Goal: Task Accomplishment & Management: Manage account settings

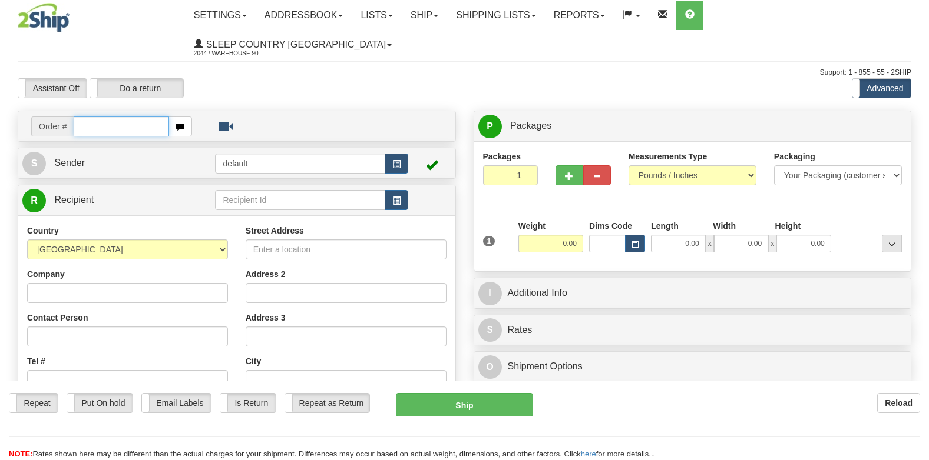
click at [130, 117] on input "text" at bounding box center [121, 127] width 95 height 20
type input "9000i024758"
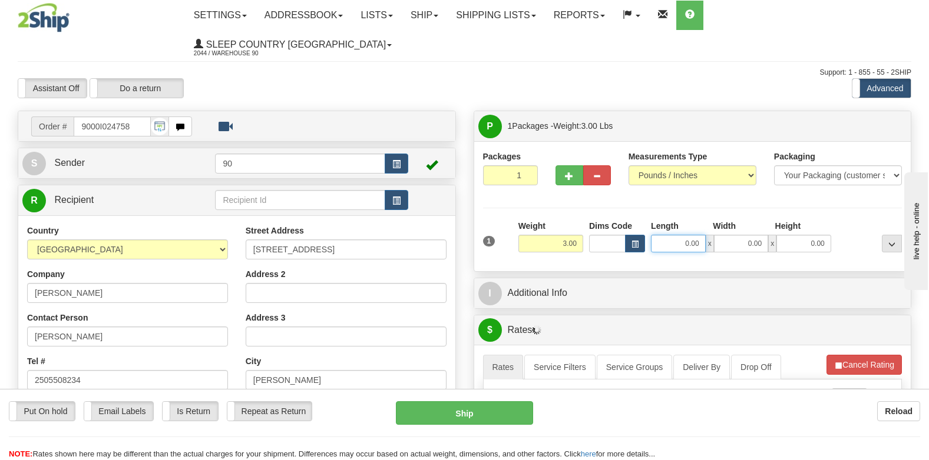
drag, startPoint x: 667, startPoint y: 214, endPoint x: 723, endPoint y: 213, distance: 55.9
click at [722, 235] on div "0.00 x 0.00 x 0.00" at bounding box center [741, 244] width 180 height 18
type input "17.00"
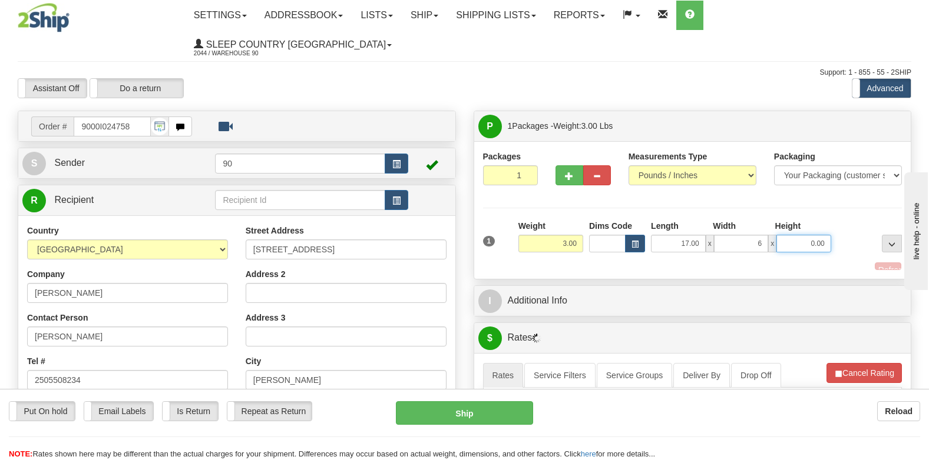
type input "6.00"
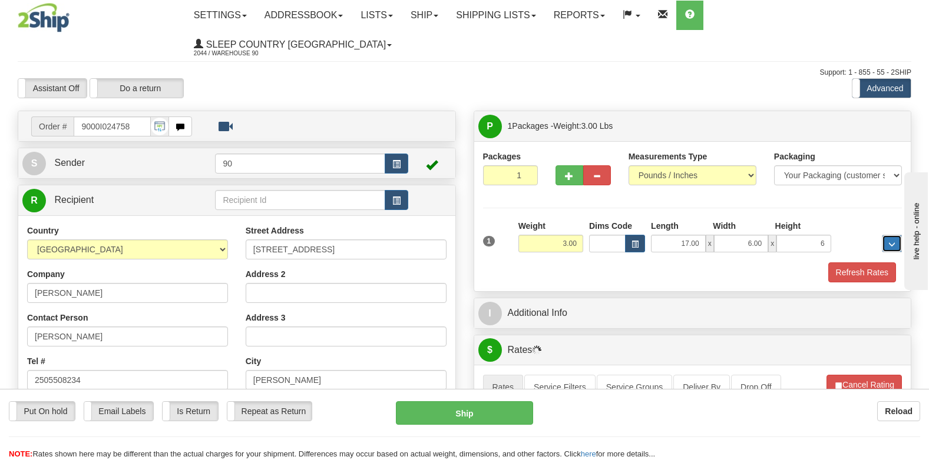
type input "6.00"
click at [884, 263] on button "Refresh Rates" at bounding box center [862, 273] width 68 height 20
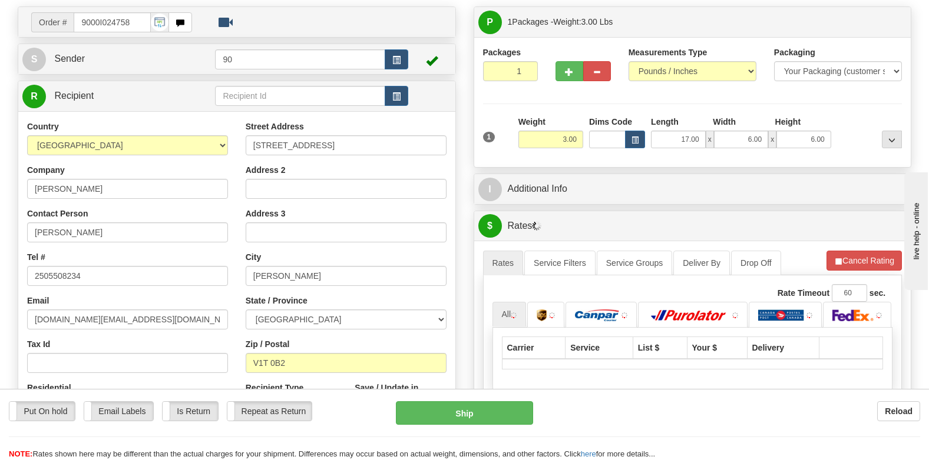
scroll to position [294, 0]
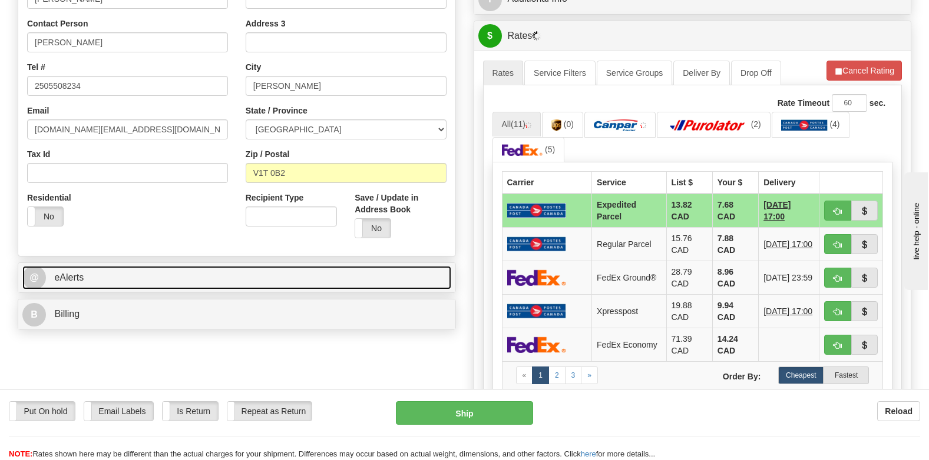
click at [331, 266] on link "@ eAlerts" at bounding box center [236, 278] width 429 height 24
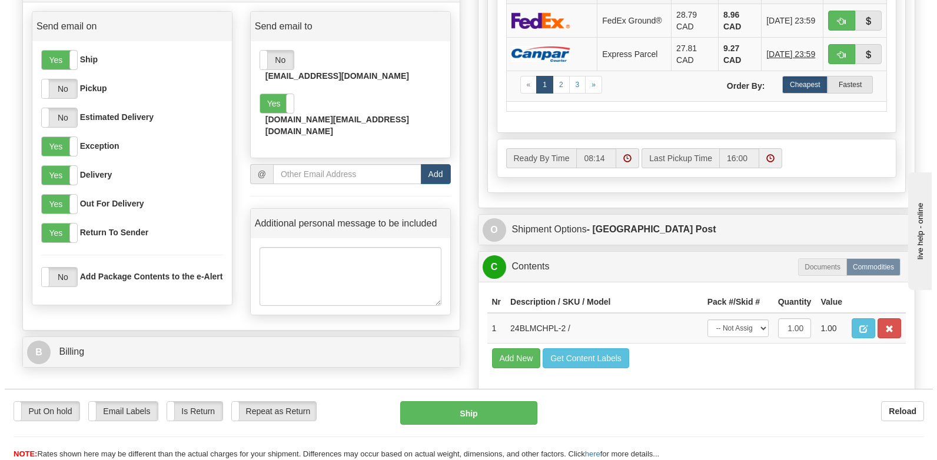
scroll to position [589, 0]
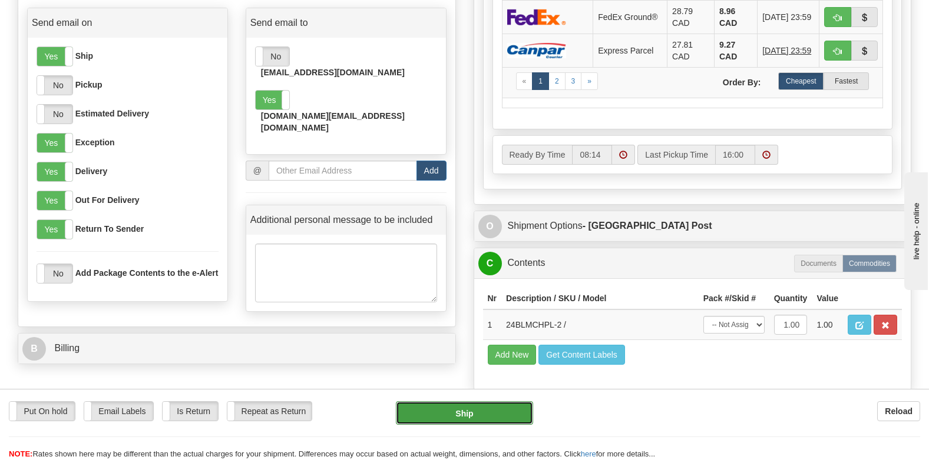
click at [485, 410] on button "Ship" at bounding box center [464, 414] width 137 height 24
type input "DOM.EP"
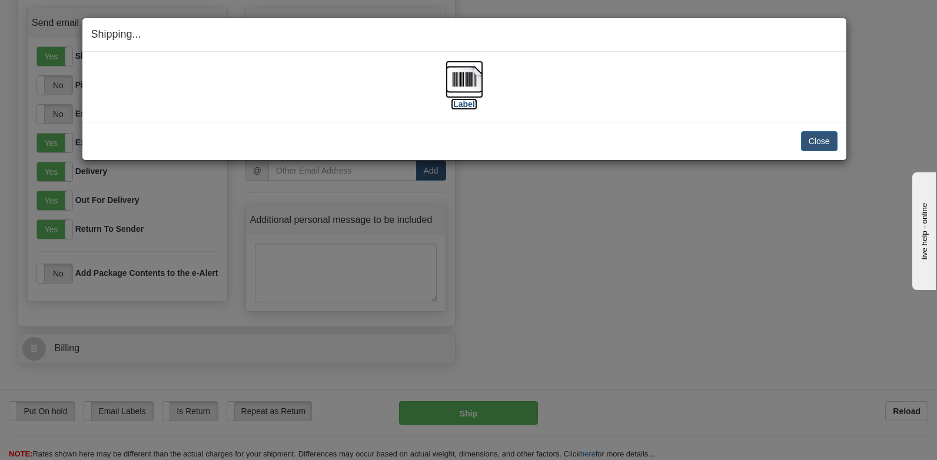
click at [465, 91] on img at bounding box center [465, 80] width 38 height 38
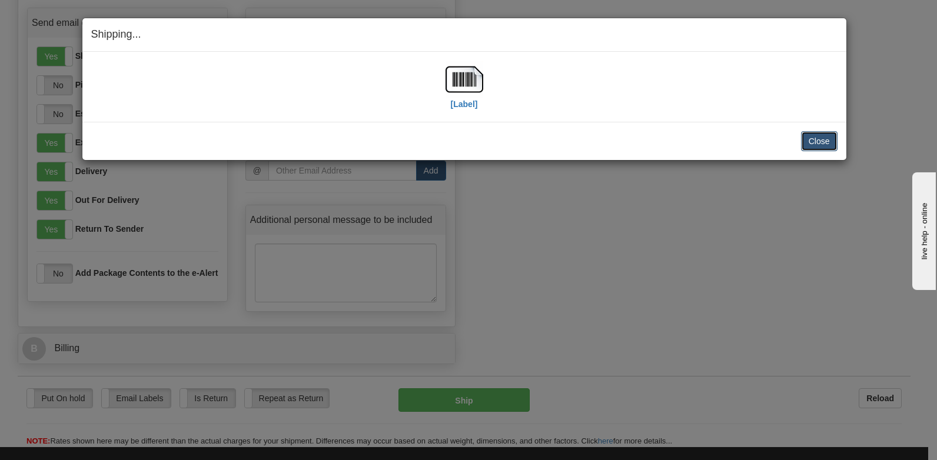
click at [824, 140] on button "Close" at bounding box center [819, 141] width 37 height 20
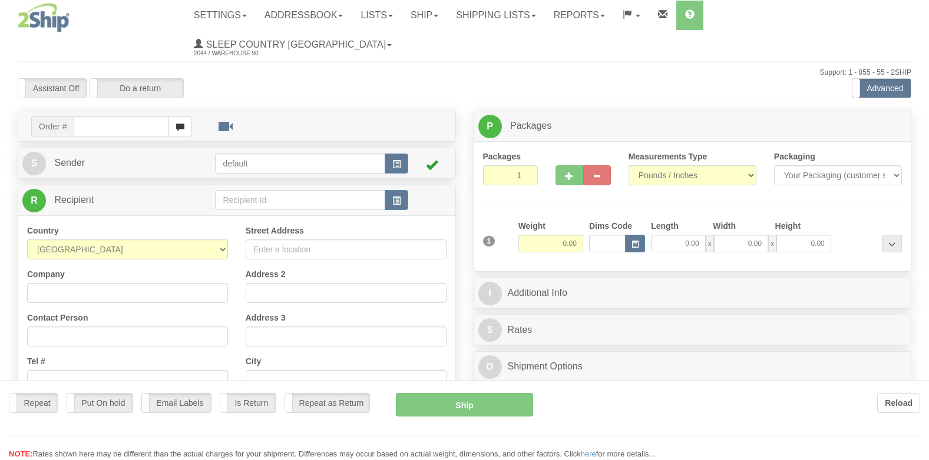
click at [115, 93] on div at bounding box center [464, 230] width 929 height 460
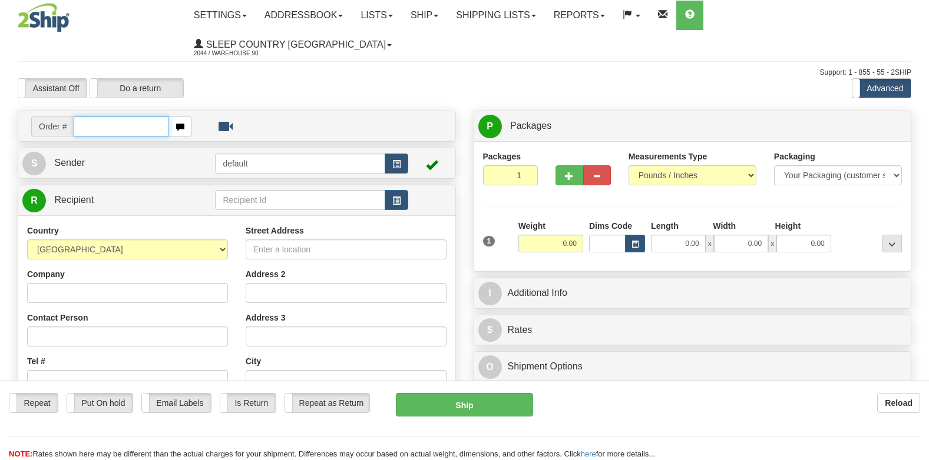
click at [117, 117] on input "text" at bounding box center [121, 127] width 95 height 20
type input "9000I024861"
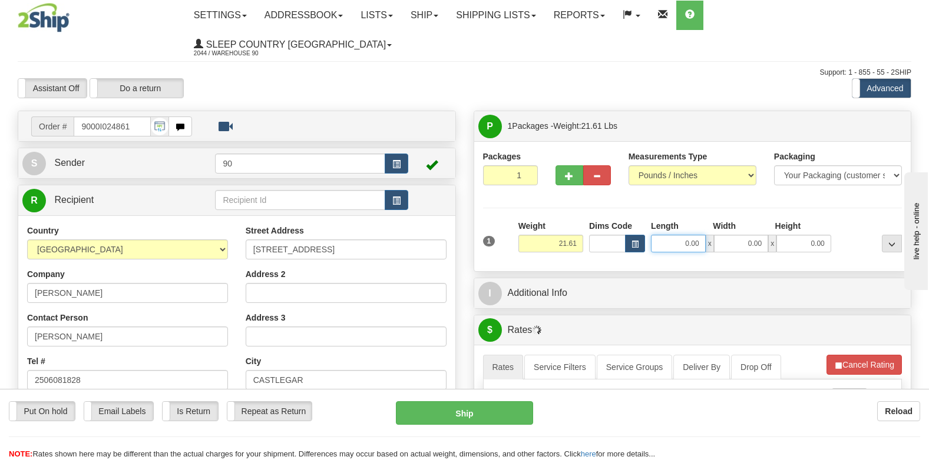
drag, startPoint x: 700, startPoint y: 217, endPoint x: 741, endPoint y: 222, distance: 40.9
click at [741, 235] on div "0.00 x 0.00 x 0.00" at bounding box center [741, 244] width 180 height 18
type input "23.00"
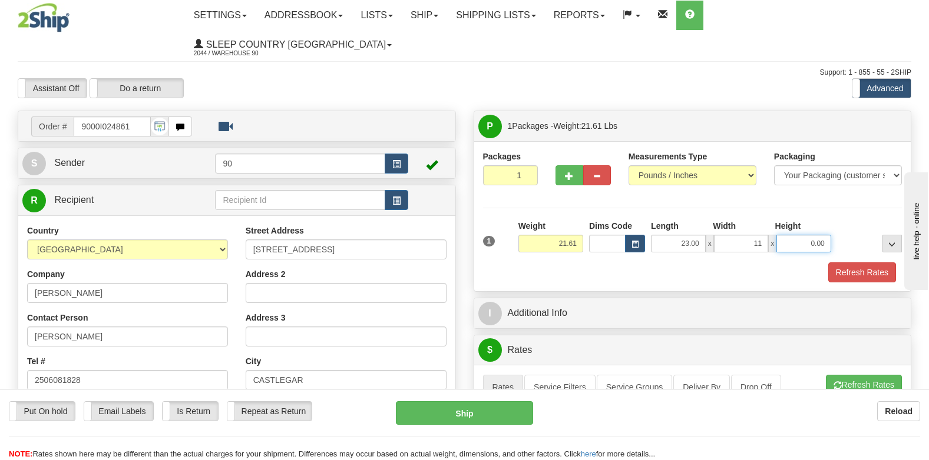
type input "11.00"
click at [855, 263] on button "Refresh Rates" at bounding box center [862, 273] width 68 height 20
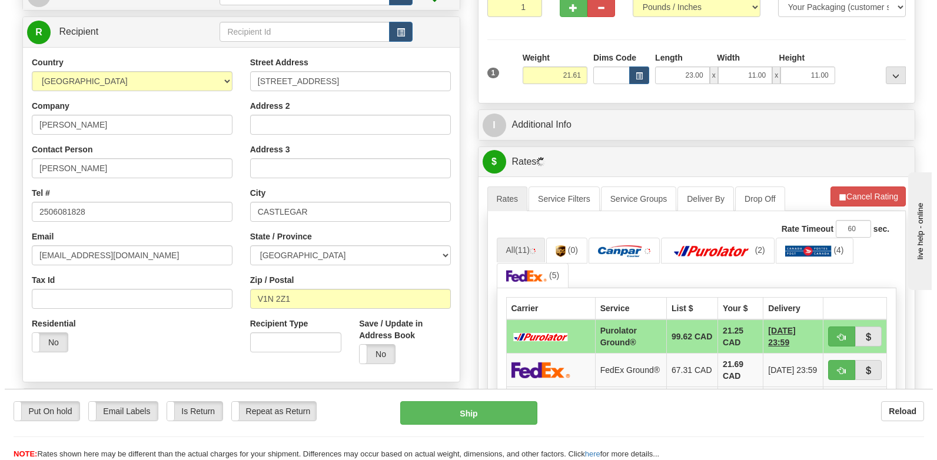
scroll to position [236, 0]
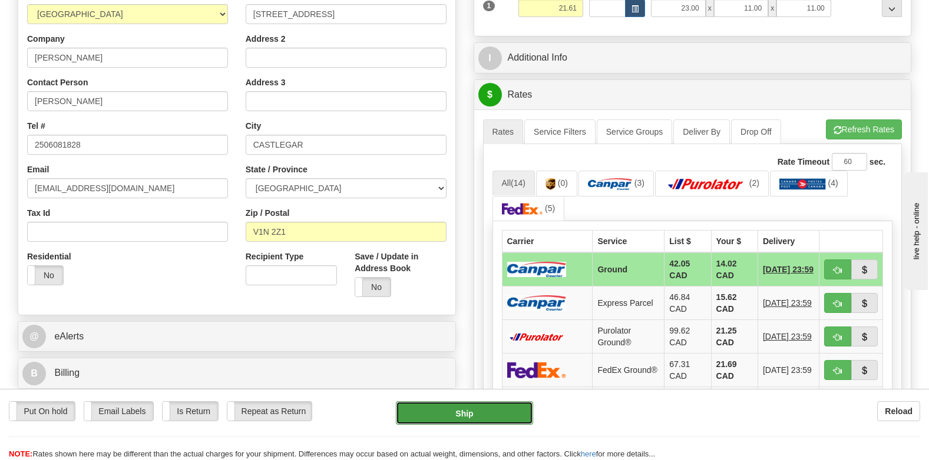
click at [475, 410] on button "Ship" at bounding box center [464, 414] width 137 height 24
type input "1"
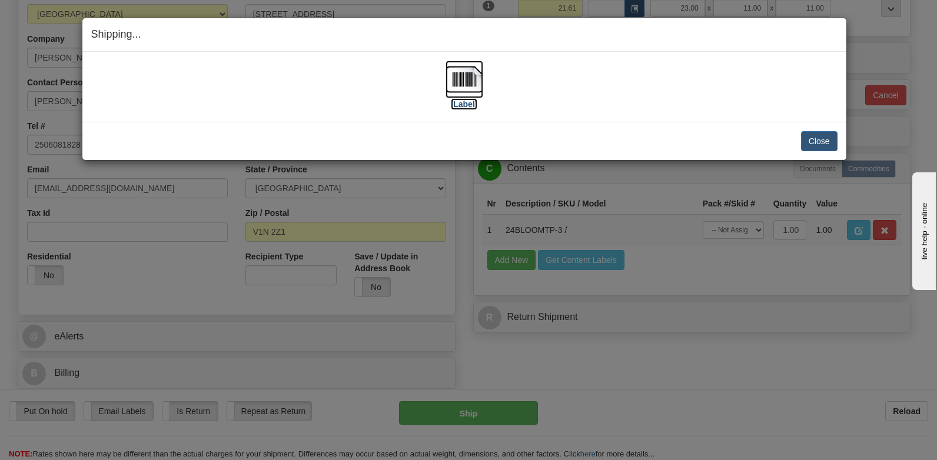
click at [456, 84] on img at bounding box center [465, 80] width 38 height 38
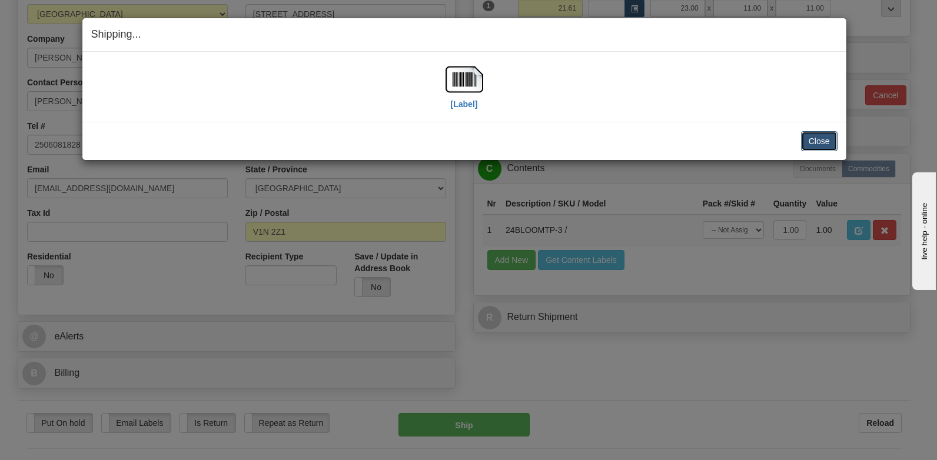
click at [810, 138] on button "Close" at bounding box center [819, 141] width 37 height 20
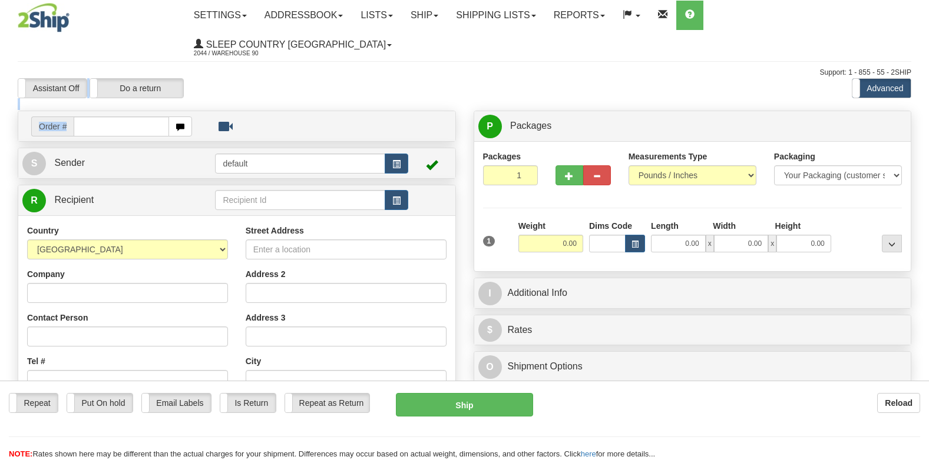
drag, startPoint x: 147, startPoint y: 102, endPoint x: 138, endPoint y: 99, distance: 9.3
click at [144, 101] on div "Toggle navigation Settings Shipping Preferences Fields Preferences New" at bounding box center [464, 345] width 929 height 691
click at [138, 117] on input "text" at bounding box center [121, 127] width 95 height 20
type input "9000I025883"
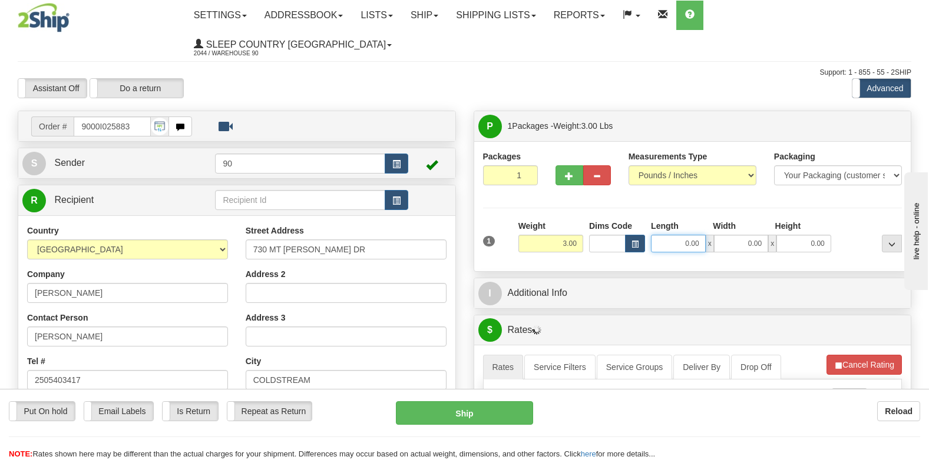
drag, startPoint x: 671, startPoint y: 214, endPoint x: 756, endPoint y: 210, distance: 85.5
click at [754, 235] on div "0.00 x 0.00 x 0.00" at bounding box center [741, 244] width 180 height 18
type input "10.00"
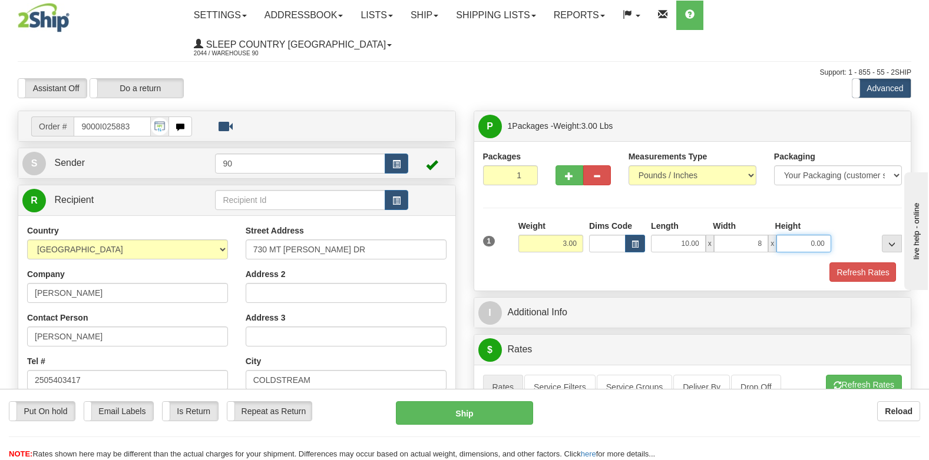
type input "8.00"
type input "4.00"
click at [836, 263] on button "Refresh Rates" at bounding box center [862, 273] width 68 height 20
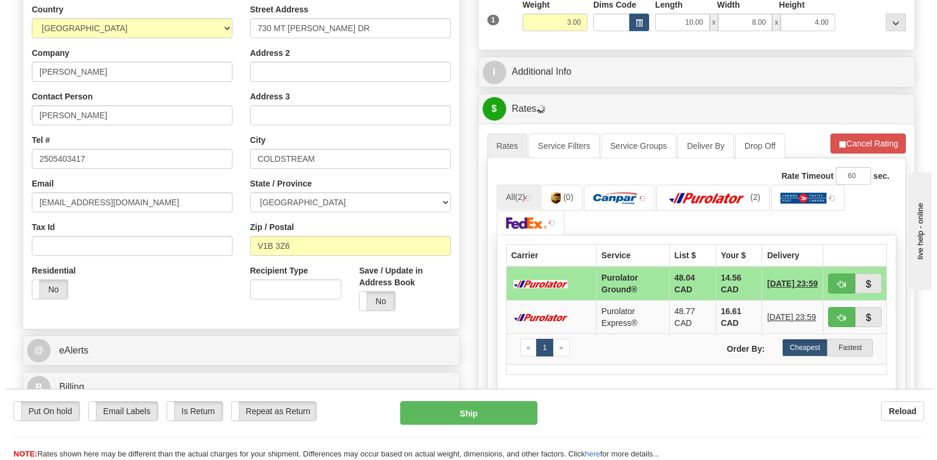
scroll to position [236, 0]
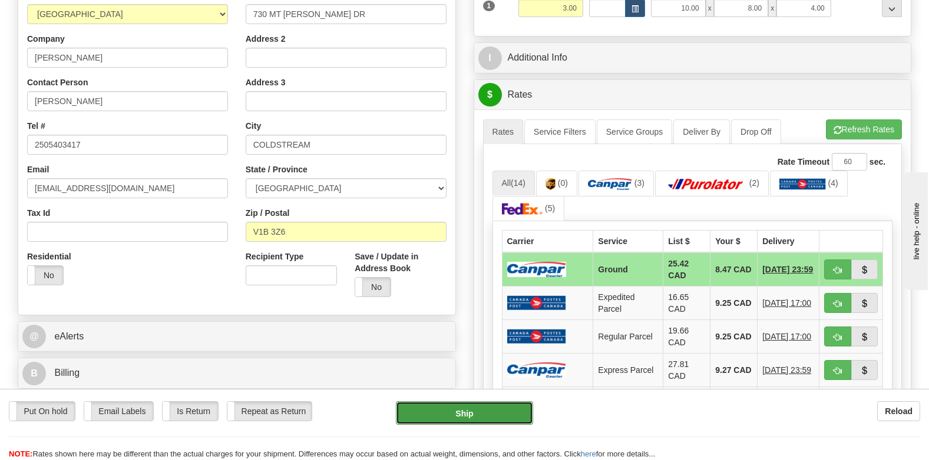
click at [457, 407] on button "Ship" at bounding box center [464, 414] width 137 height 24
type input "1"
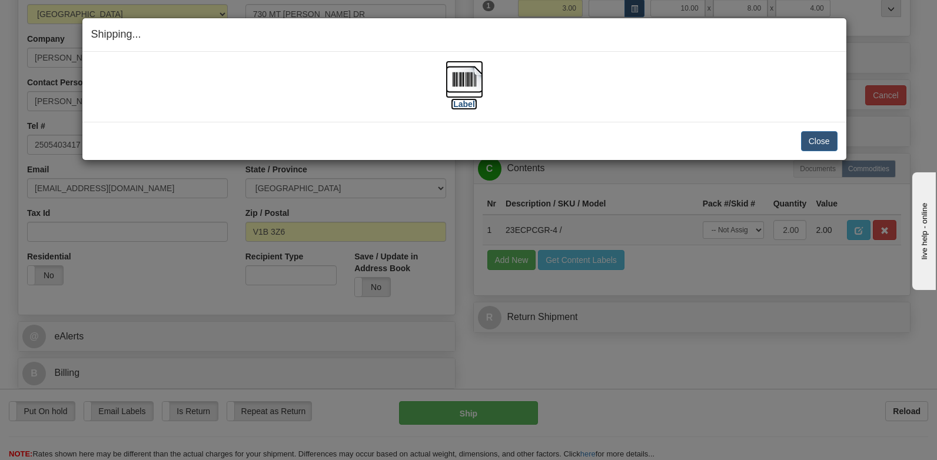
click at [468, 94] on img at bounding box center [465, 80] width 38 height 38
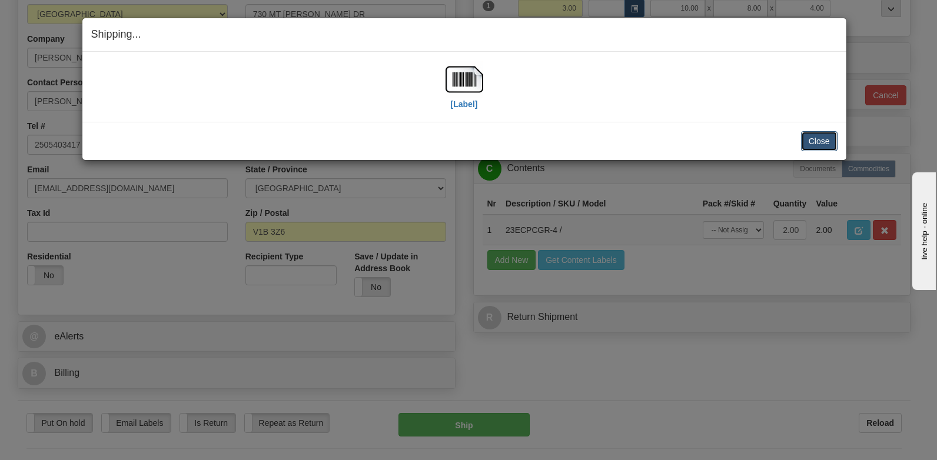
click at [803, 137] on button "Close" at bounding box center [819, 141] width 37 height 20
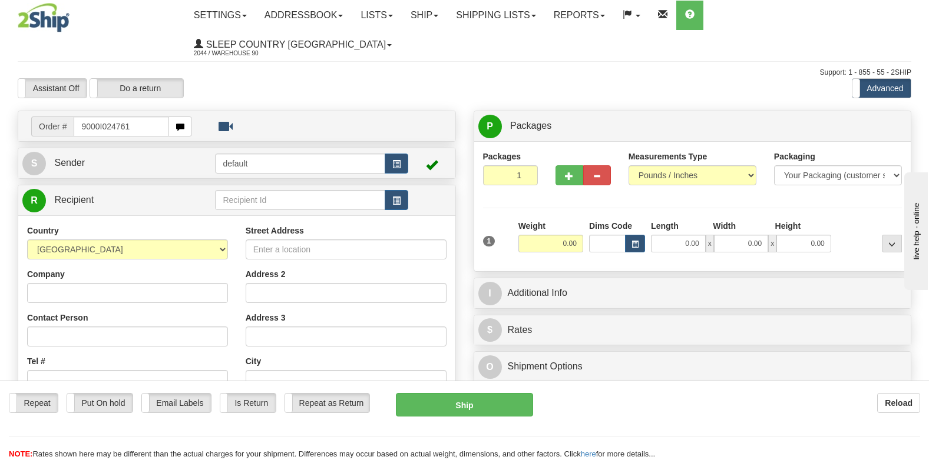
type input "9000I024761"
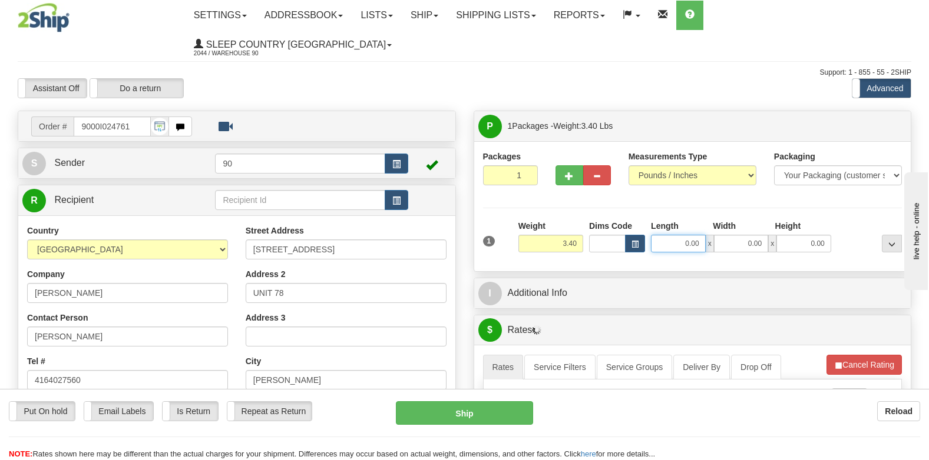
drag, startPoint x: 675, startPoint y: 216, endPoint x: 748, endPoint y: 217, distance: 72.4
click at [744, 235] on div "0.00 x 0.00 x 0.00" at bounding box center [741, 244] width 180 height 18
type input "11.00"
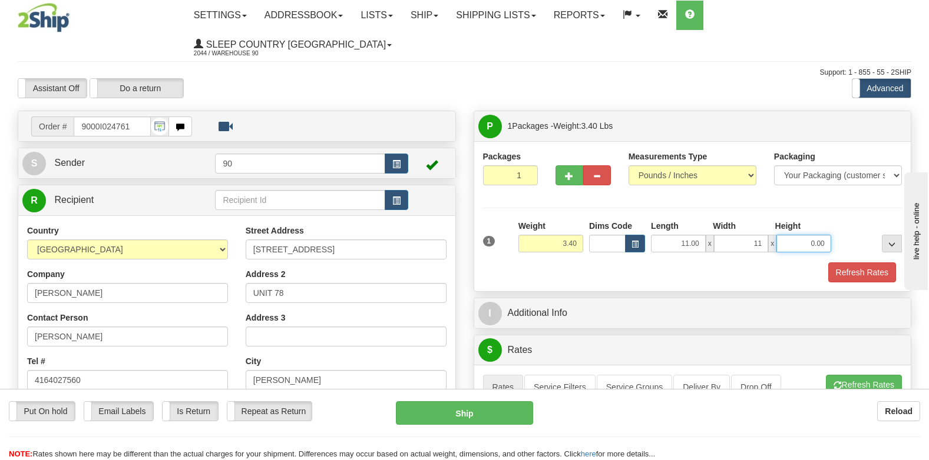
type input "11.00"
type input "5.00"
click at [837, 263] on button "Refresh Rates" at bounding box center [862, 273] width 68 height 20
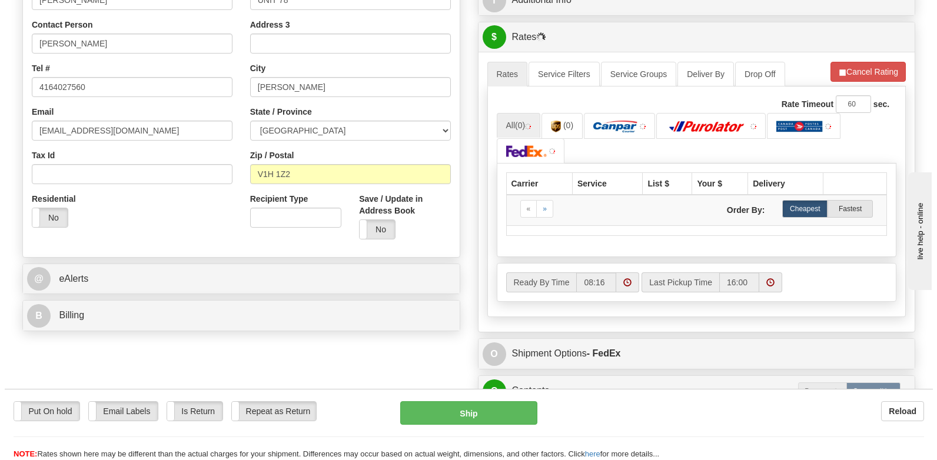
scroll to position [294, 0]
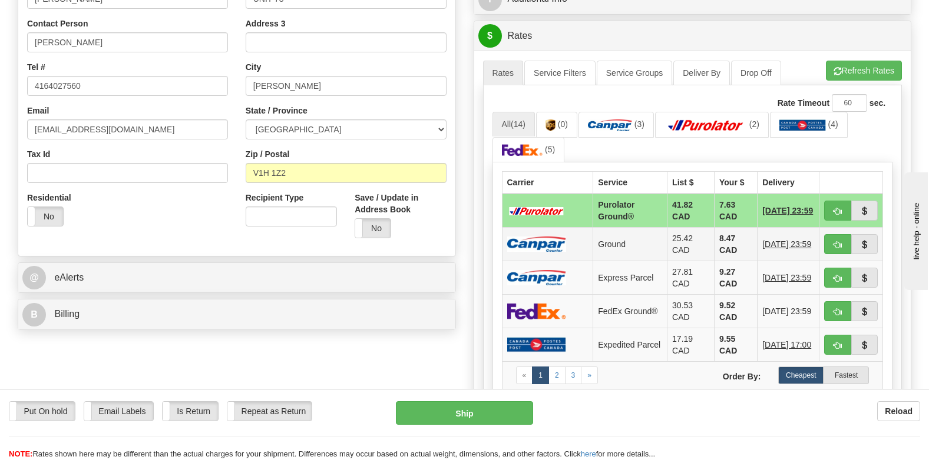
click at [566, 228] on td at bounding box center [547, 245] width 91 height 34
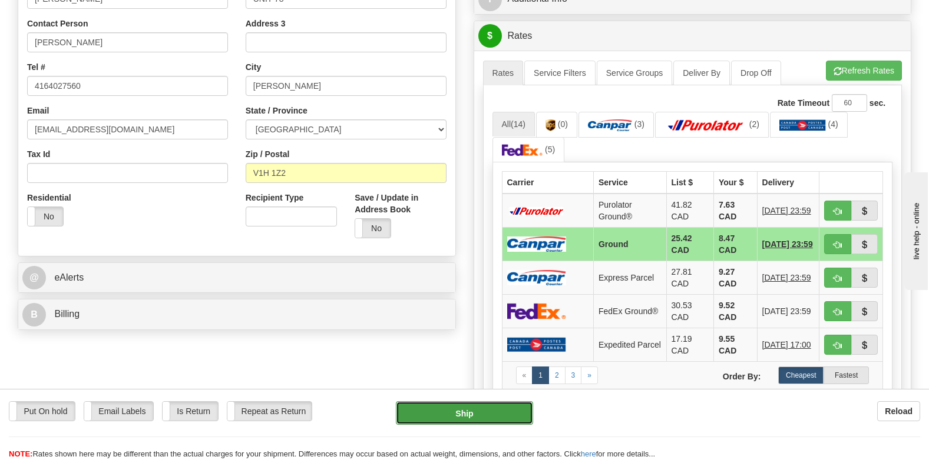
click at [467, 408] on button "Ship" at bounding box center [464, 414] width 137 height 24
type input "1"
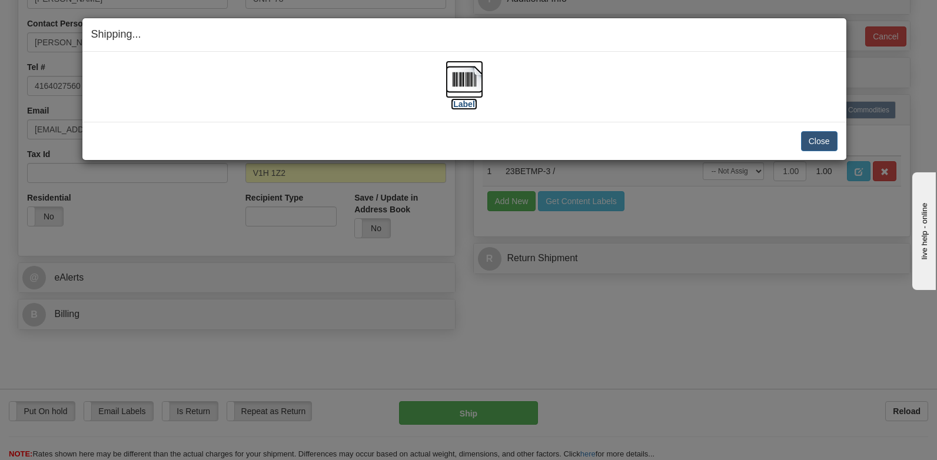
click at [455, 92] on img at bounding box center [465, 80] width 38 height 38
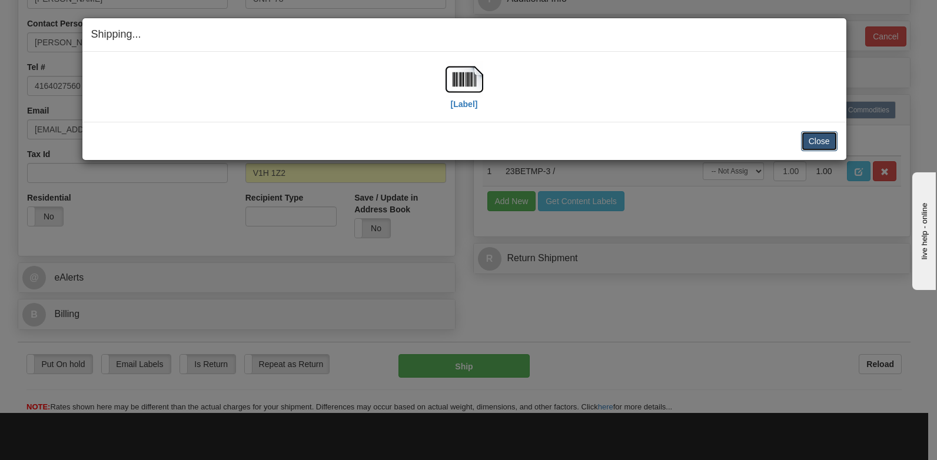
click at [818, 135] on button "Close" at bounding box center [819, 141] width 37 height 20
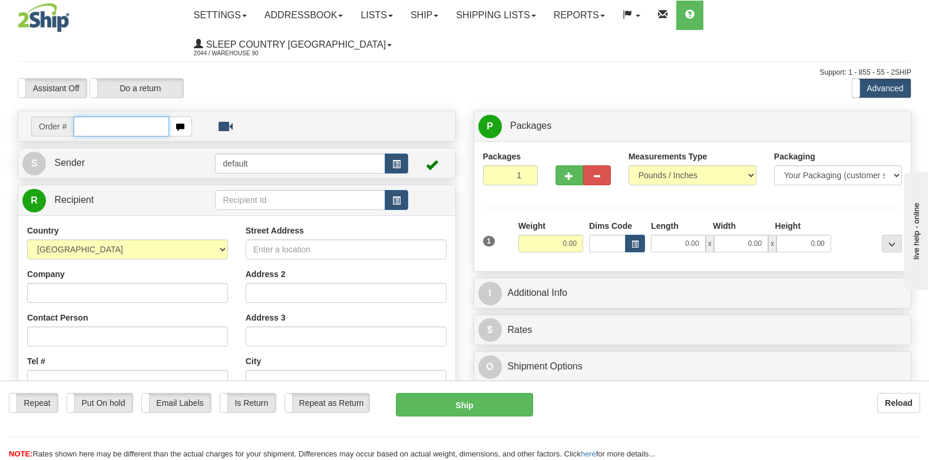
drag, startPoint x: 102, startPoint y: 102, endPoint x: 109, endPoint y: 99, distance: 7.9
click at [102, 117] on input "text" at bounding box center [121, 127] width 95 height 20
type input "9000I021288"
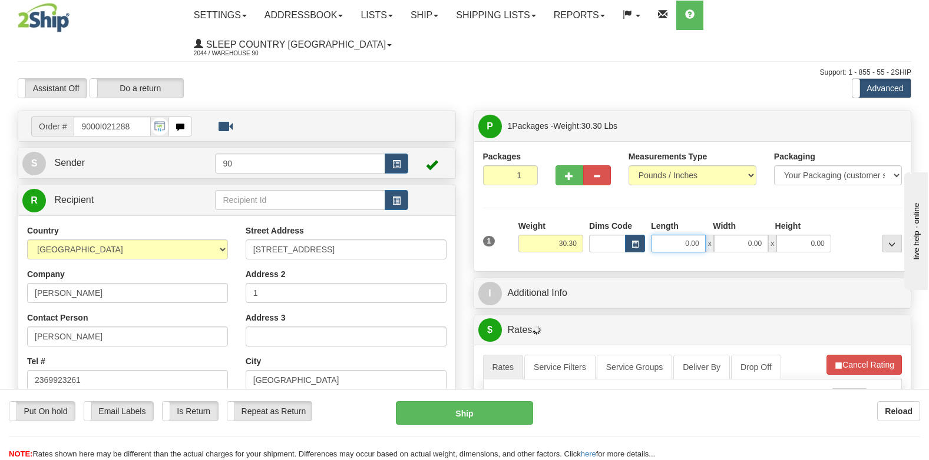
drag, startPoint x: 734, startPoint y: 214, endPoint x: 758, endPoint y: 215, distance: 24.1
click at [758, 235] on div "0.00 x 0.00 x 0.00" at bounding box center [741, 244] width 180 height 18
type input "24.00"
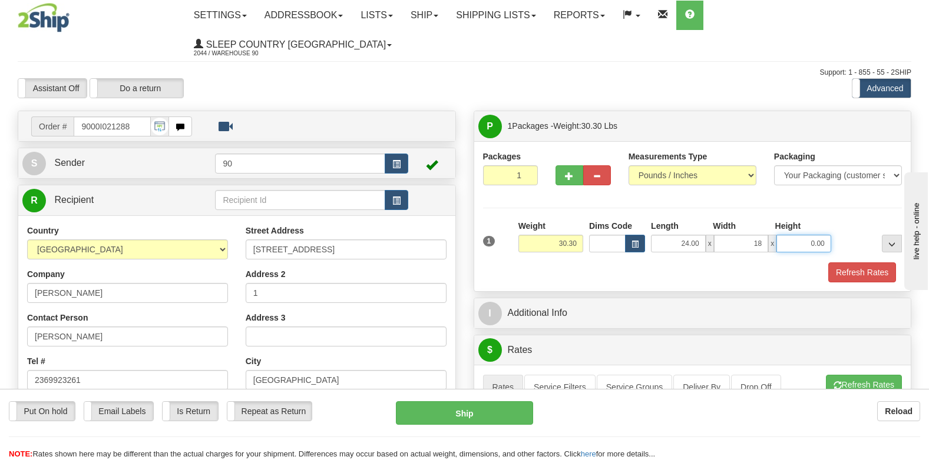
type input "18.00"
type input "15.00"
click at [834, 263] on button "Refresh Rates" at bounding box center [862, 273] width 68 height 20
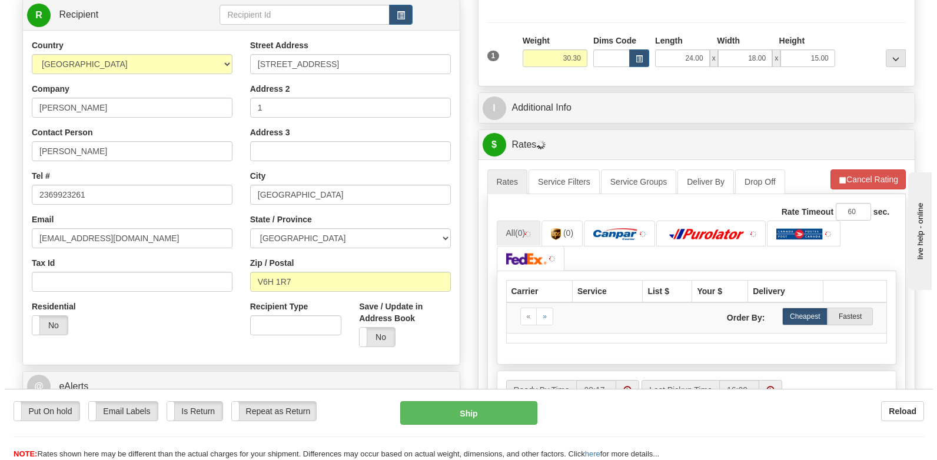
scroll to position [236, 0]
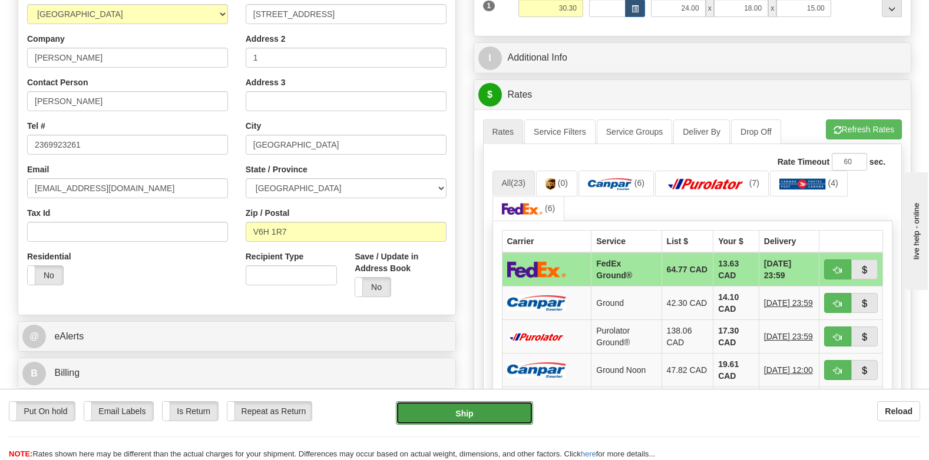
click at [466, 410] on button "Ship" at bounding box center [464, 414] width 137 height 24
type input "92"
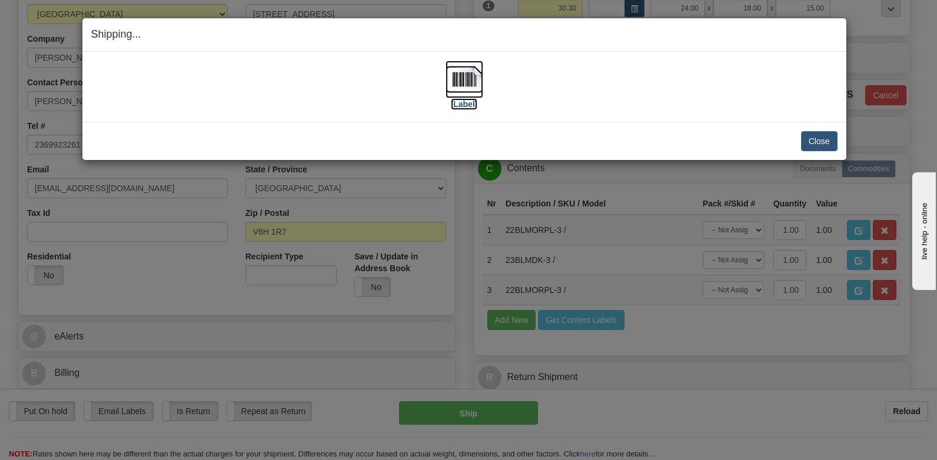
click at [477, 79] on img at bounding box center [465, 80] width 38 height 38
drag, startPoint x: 825, startPoint y: 144, endPoint x: 800, endPoint y: 138, distance: 26.6
click at [826, 142] on button "Close" at bounding box center [819, 141] width 37 height 20
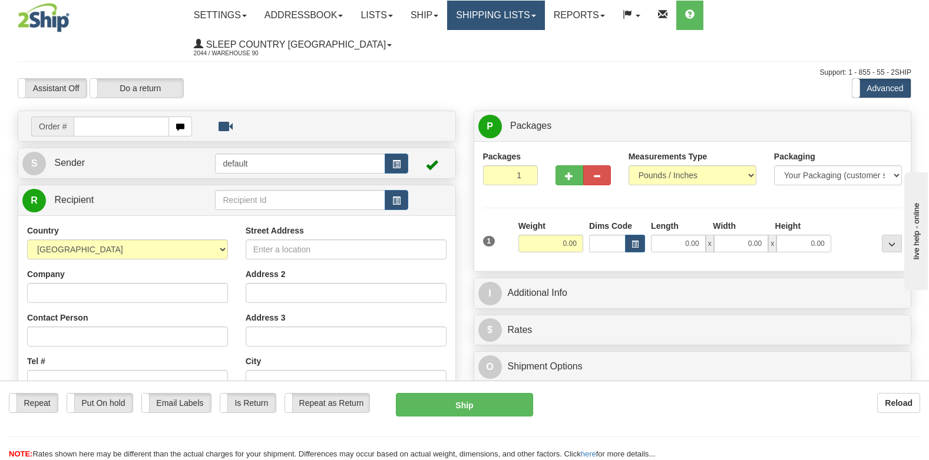
click at [544, 15] on link "Shipping lists" at bounding box center [495, 15] width 97 height 29
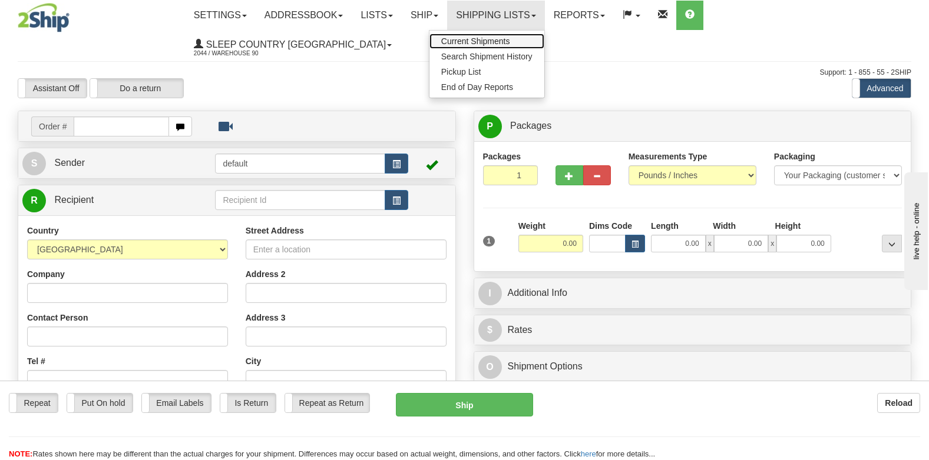
click at [510, 39] on span "Current Shipments" at bounding box center [475, 41] width 69 height 9
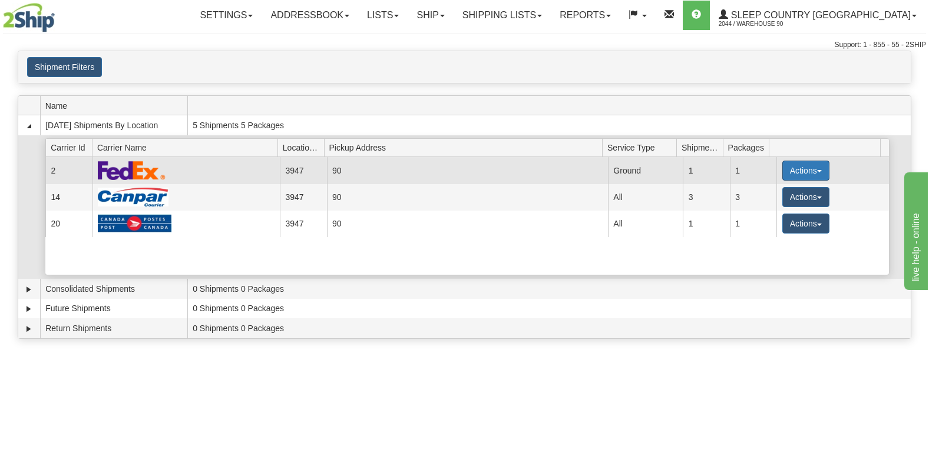
click at [788, 170] on button "Actions" at bounding box center [805, 171] width 47 height 20
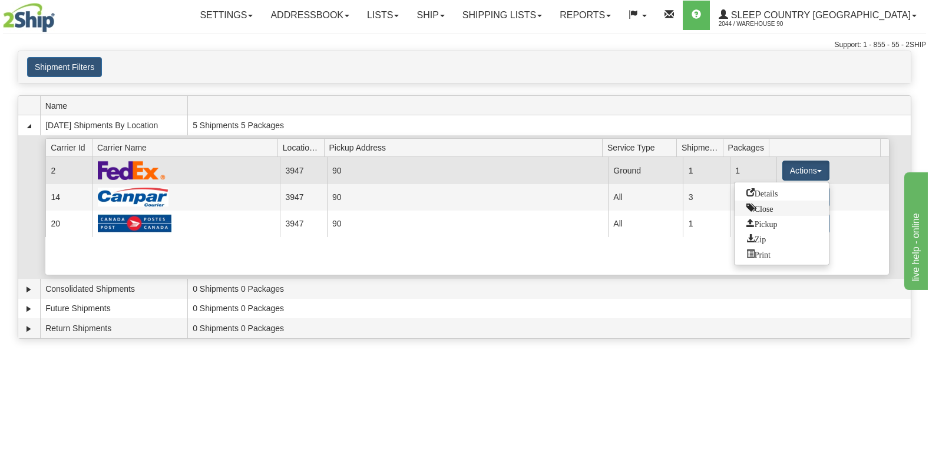
click at [773, 209] on span "Close" at bounding box center [759, 208] width 27 height 8
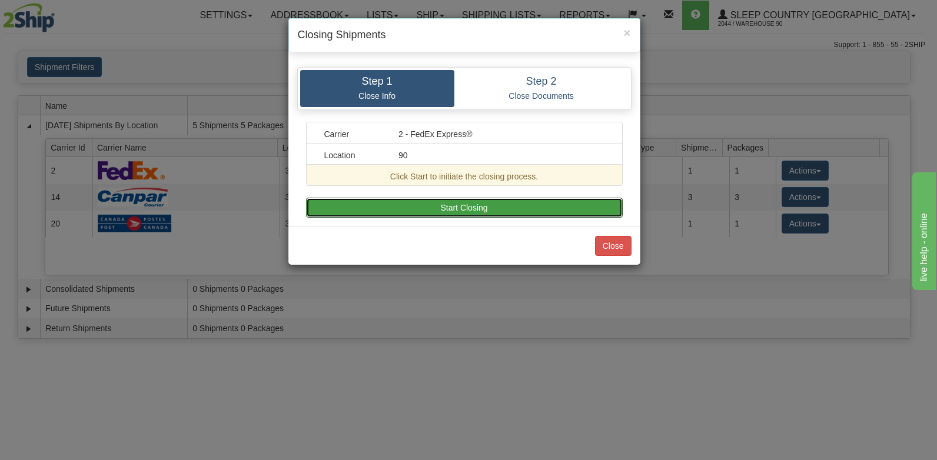
click at [531, 206] on button "Start Closing" at bounding box center [464, 208] width 317 height 20
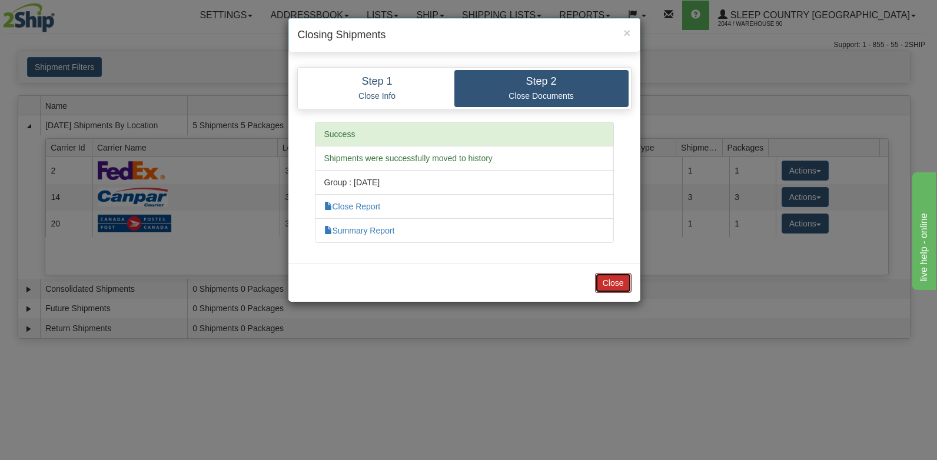
drag, startPoint x: 615, startPoint y: 287, endPoint x: 609, endPoint y: 286, distance: 6.6
click at [615, 287] on button "Close" at bounding box center [613, 283] width 37 height 20
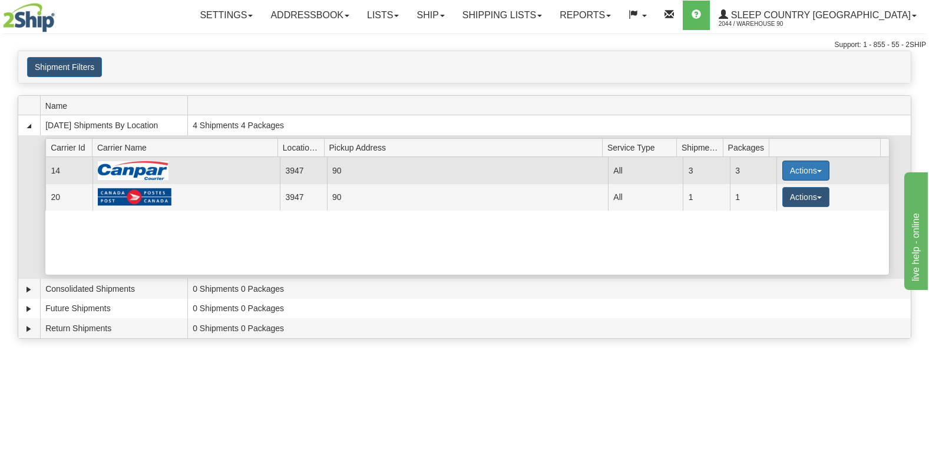
click at [788, 171] on button "Actions" at bounding box center [805, 171] width 47 height 20
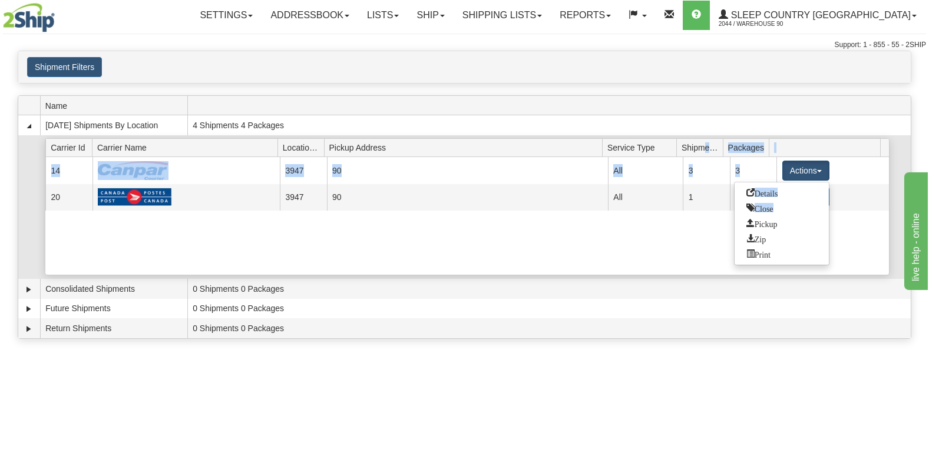
drag, startPoint x: 748, startPoint y: 223, endPoint x: 707, endPoint y: 145, distance: 87.2
click at [707, 145] on div "Type Carrier Id Carrier Name Location Id Pickup Address Account Service Type Sh…" at bounding box center [467, 206] width 844 height 137
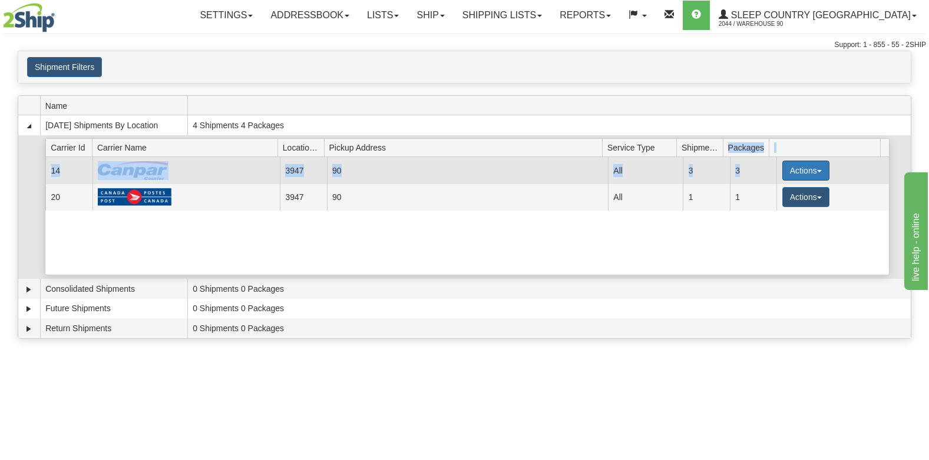
drag, startPoint x: 707, startPoint y: 145, endPoint x: 800, endPoint y: 176, distance: 97.4
click at [804, 173] on button "Actions" at bounding box center [805, 171] width 47 height 20
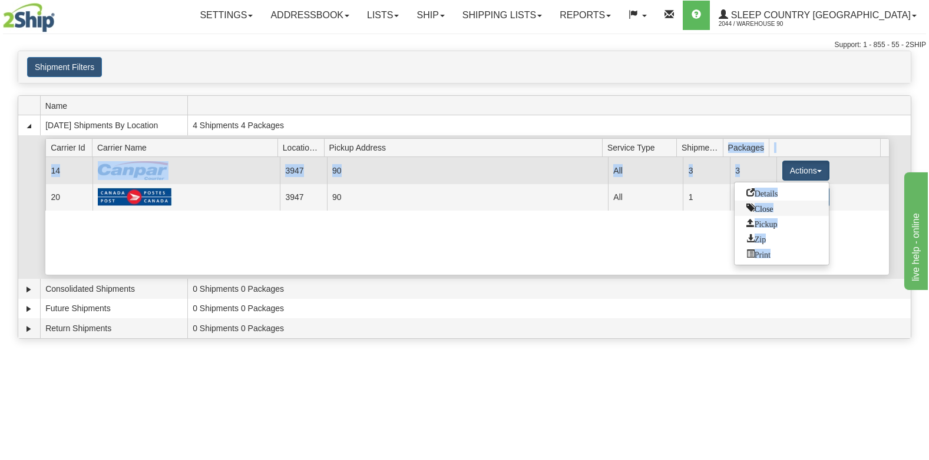
click at [768, 208] on span "Close" at bounding box center [759, 208] width 27 height 8
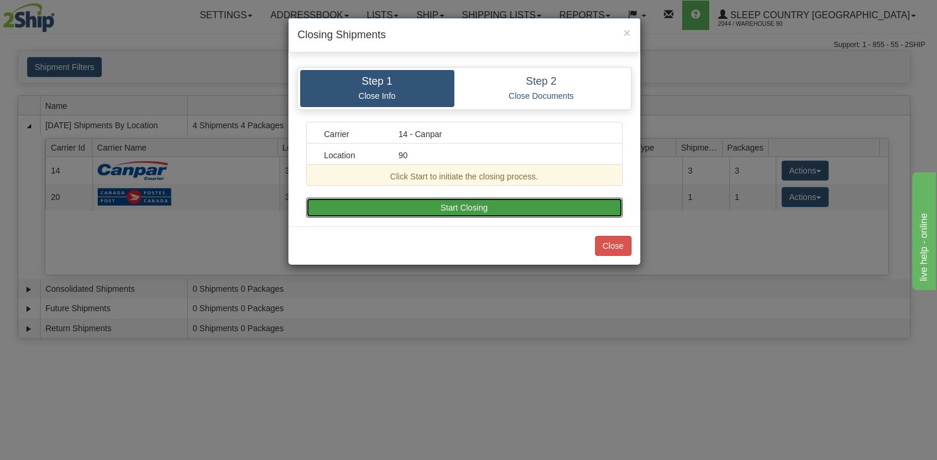
click at [416, 201] on button "Start Closing" at bounding box center [464, 208] width 317 height 20
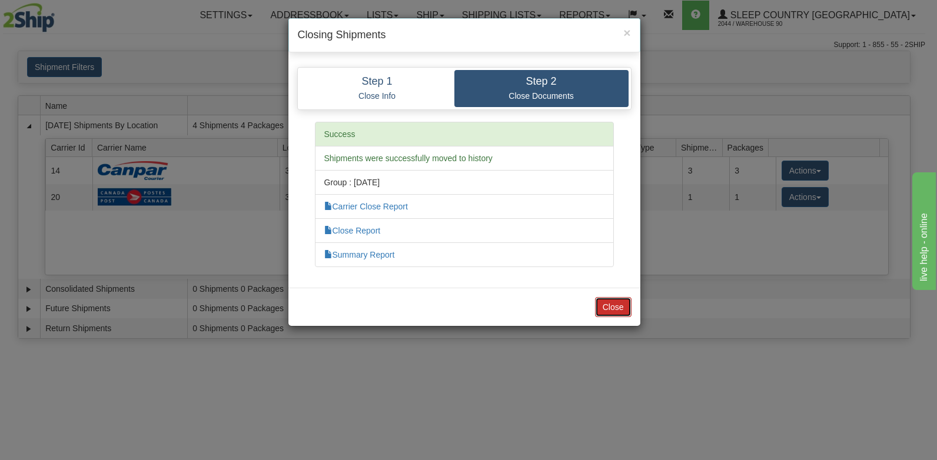
click at [611, 305] on button "Close" at bounding box center [613, 307] width 37 height 20
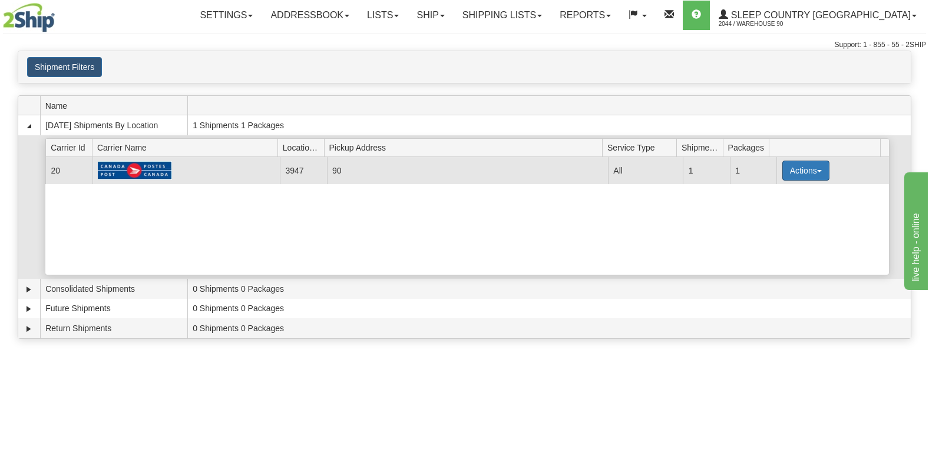
click at [803, 165] on button "Actions" at bounding box center [805, 171] width 47 height 20
click at [765, 208] on span "Close" at bounding box center [759, 208] width 27 height 8
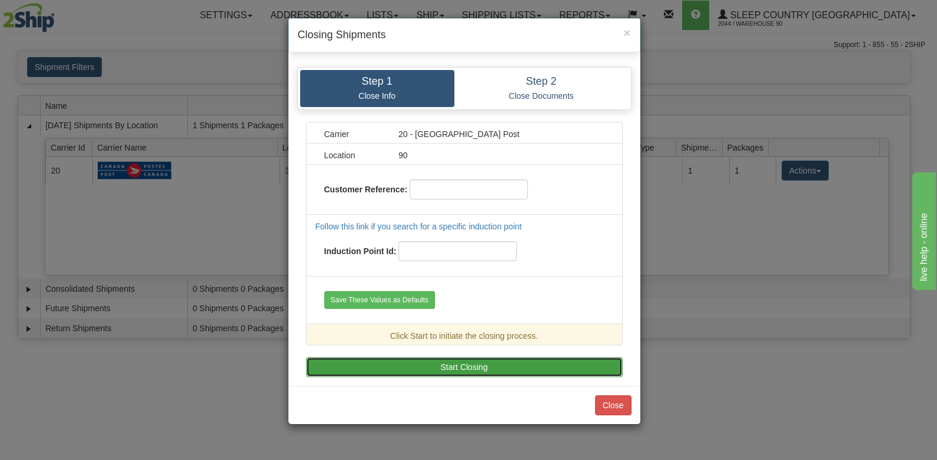
click at [476, 363] on button "Start Closing" at bounding box center [464, 367] width 317 height 20
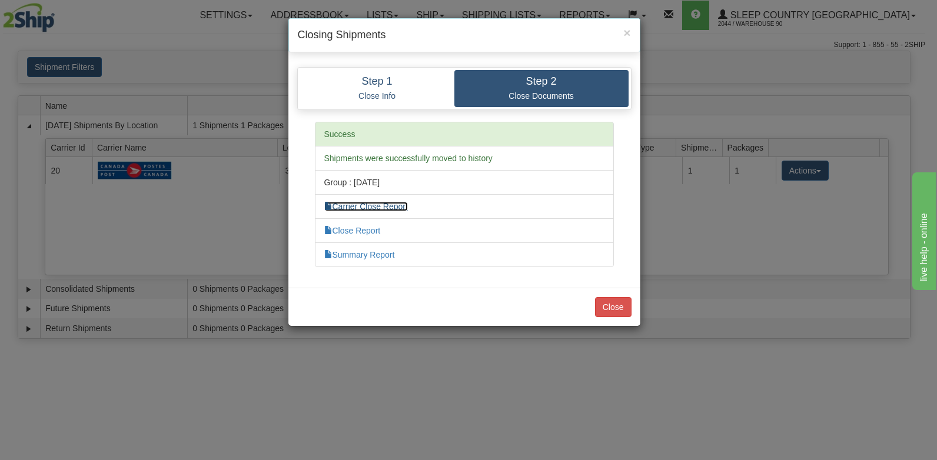
click at [400, 205] on link "Carrier Close Report" at bounding box center [366, 206] width 84 height 9
click at [626, 304] on button "Close" at bounding box center [613, 307] width 37 height 20
